Goal: Task Accomplishment & Management: Use online tool/utility

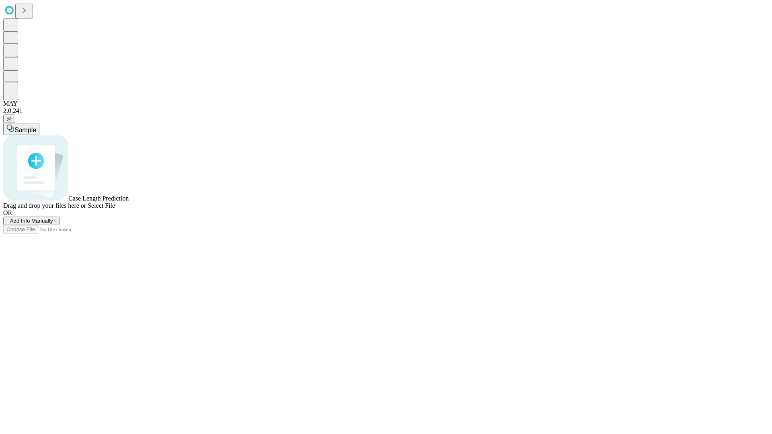
click at [53, 224] on span "Add Info Manually" at bounding box center [31, 221] width 43 height 6
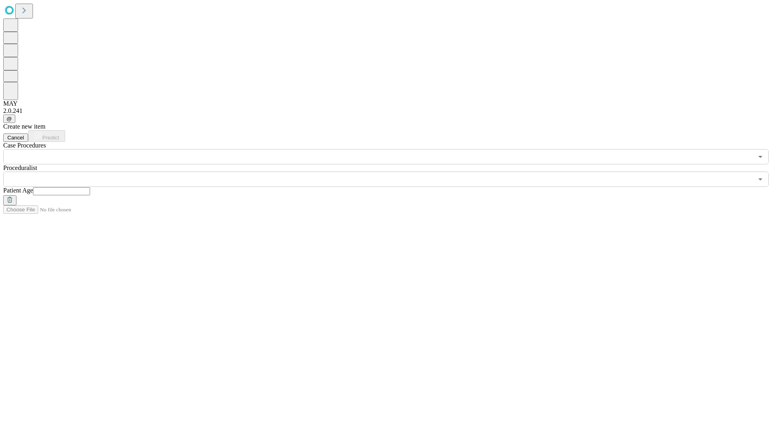
click at [90, 187] on input "text" at bounding box center [61, 191] width 57 height 8
type input "**"
click at [392, 172] on input "text" at bounding box center [378, 179] width 750 height 15
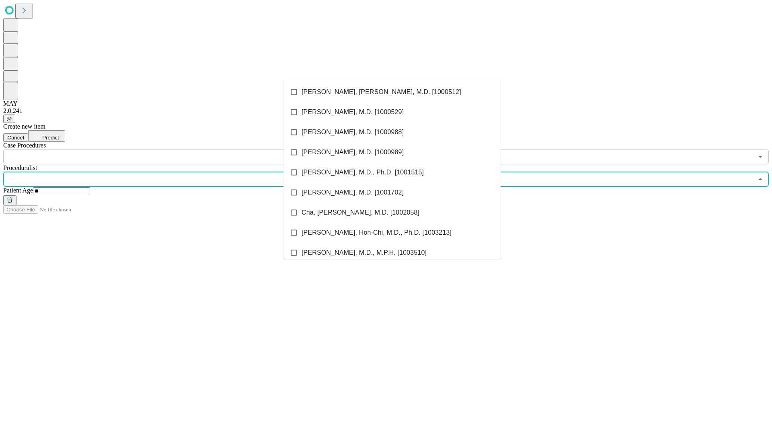
click at [392, 92] on li "[PERSON_NAME], [PERSON_NAME], M.D. [1000512]" at bounding box center [391, 92] width 217 height 20
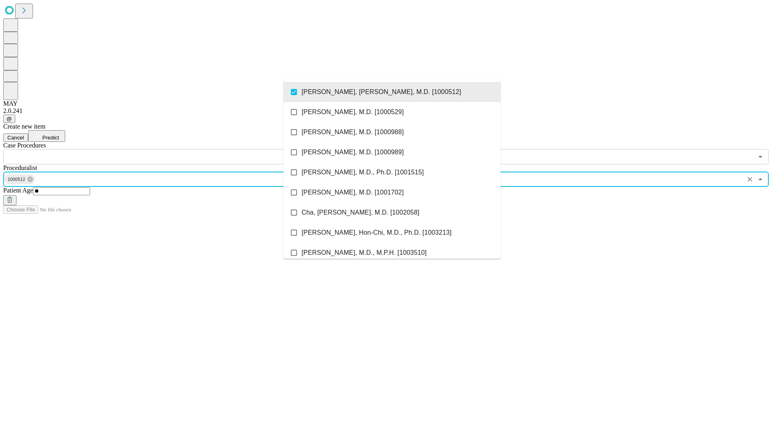
click at [169, 149] on input "text" at bounding box center [378, 156] width 750 height 15
